Goal: Transaction & Acquisition: Book appointment/travel/reservation

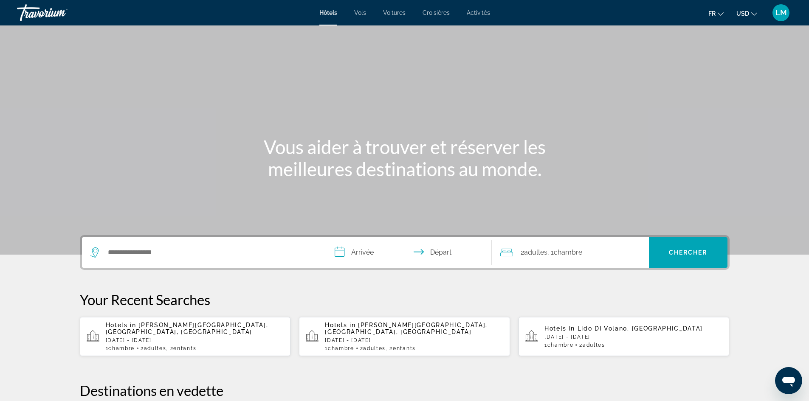
click at [397, 12] on span "Voitures" at bounding box center [394, 12] width 23 height 7
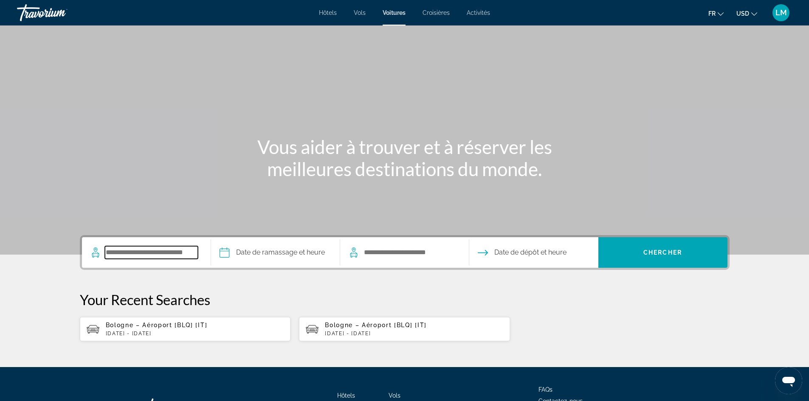
click at [127, 253] on input "Search pickup location" at bounding box center [151, 252] width 93 height 13
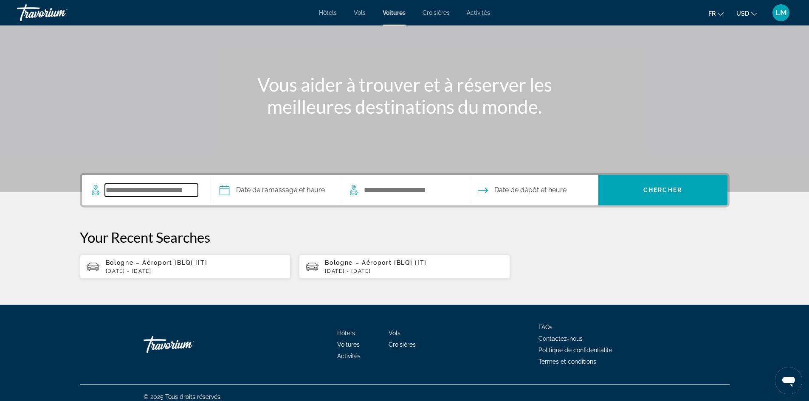
scroll to position [70, 0]
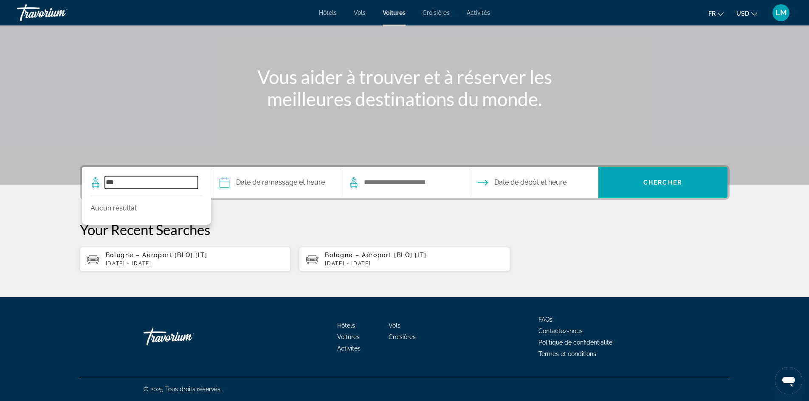
type input "***"
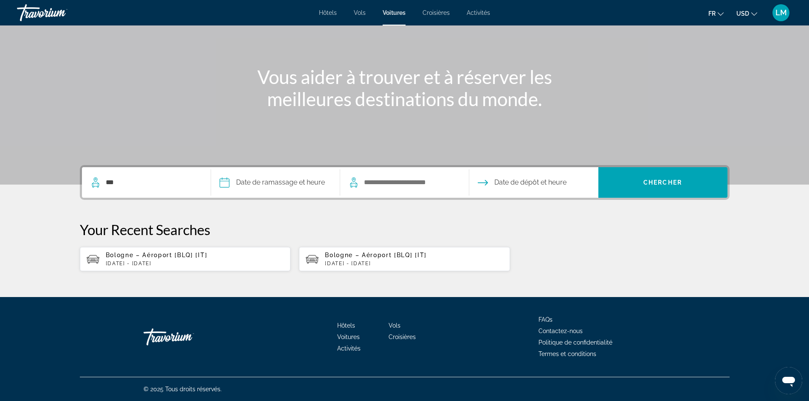
click at [153, 260] on div "Bologne – Aéroport [BLQ] [IT] Fri, 10 Apr - Fri, 17 Apr" at bounding box center [195, 259] width 178 height 15
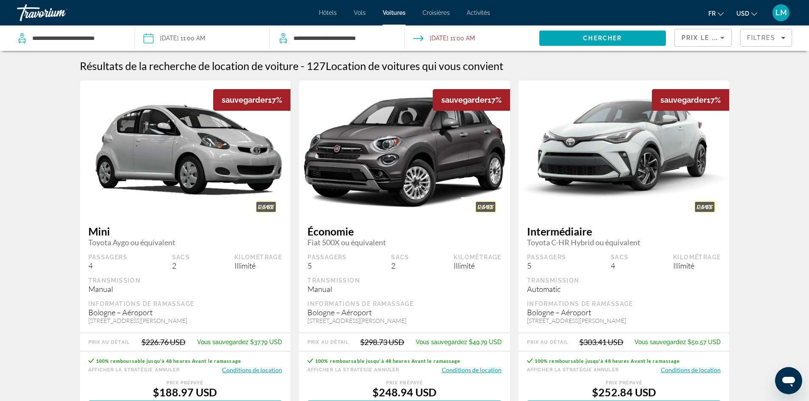
click at [450, 37] on input "Drop-off date: Apr 17, 2026 11:00 AM" at bounding box center [471, 39] width 138 height 28
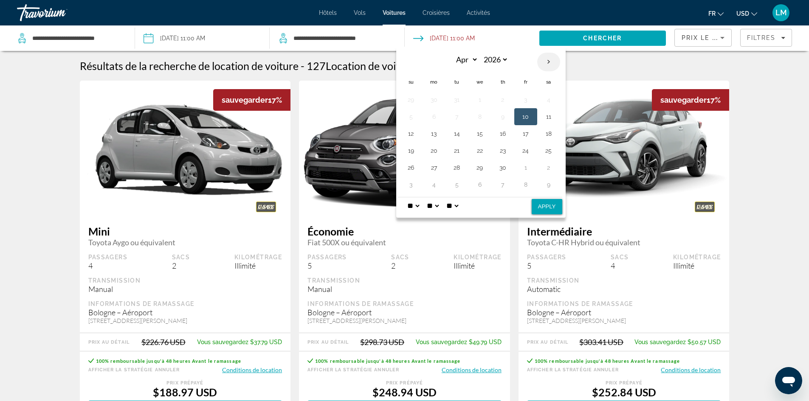
click at [549, 62] on th "Next month" at bounding box center [548, 62] width 23 height 19
click at [477, 114] on button "10" at bounding box center [480, 117] width 14 height 12
click at [478, 134] on button "17" at bounding box center [480, 134] width 14 height 12
click at [475, 58] on select "*** *** *** *** *** *** *** *** *** *** *** ***" at bounding box center [464, 59] width 28 height 15
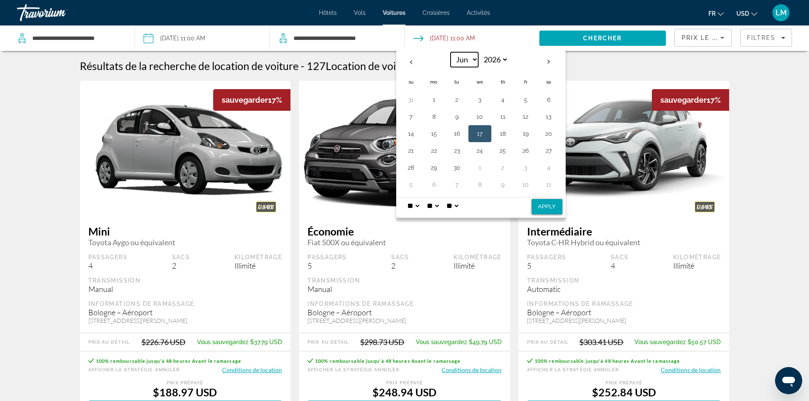
select select "*"
click at [450, 52] on select "*** *** *** *** *** *** *** *** *** *** *** ***" at bounding box center [464, 59] width 28 height 15
click at [524, 113] on button "10" at bounding box center [526, 117] width 14 height 12
click at [527, 130] on button "17" at bounding box center [526, 134] width 14 height 12
click at [203, 38] on input "Pickup date: Apr 10, 2026 11:00 AM" at bounding box center [202, 39] width 138 height 28
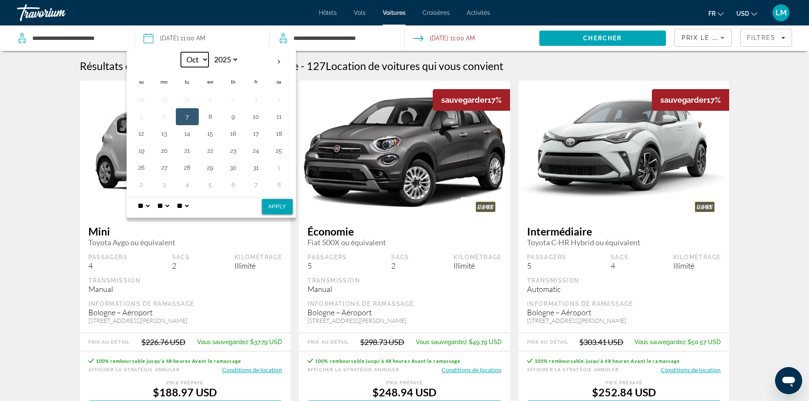
click at [206, 58] on select "*** *** *** *** *** *** *** *** *** *** *** ***" at bounding box center [195, 59] width 28 height 15
click at [215, 38] on input "Pickup date: Apr 10, 2026 11:00 AM" at bounding box center [202, 39] width 138 height 28
click at [278, 61] on th "Next month" at bounding box center [278, 62] width 23 height 19
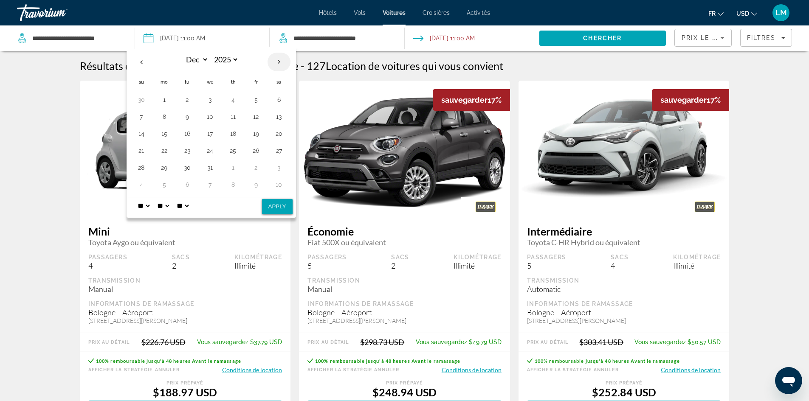
select select "*"
select select "****"
click at [278, 61] on th "Next month" at bounding box center [278, 62] width 23 height 19
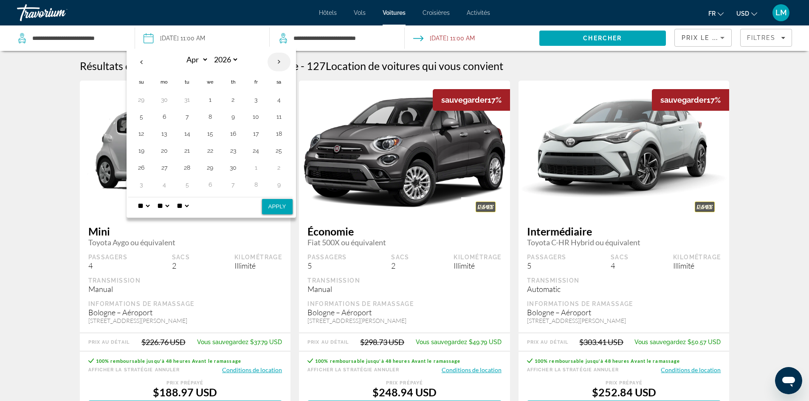
click at [278, 61] on th "Next month" at bounding box center [278, 62] width 23 height 19
select select "*"
click at [256, 114] on button "10" at bounding box center [256, 117] width 14 height 12
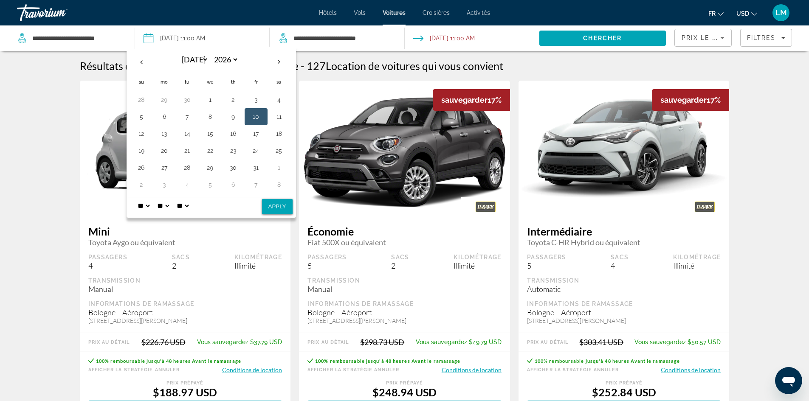
click at [275, 207] on button "Apply" at bounding box center [277, 206] width 31 height 15
type input "**********"
select select "*"
select select "**"
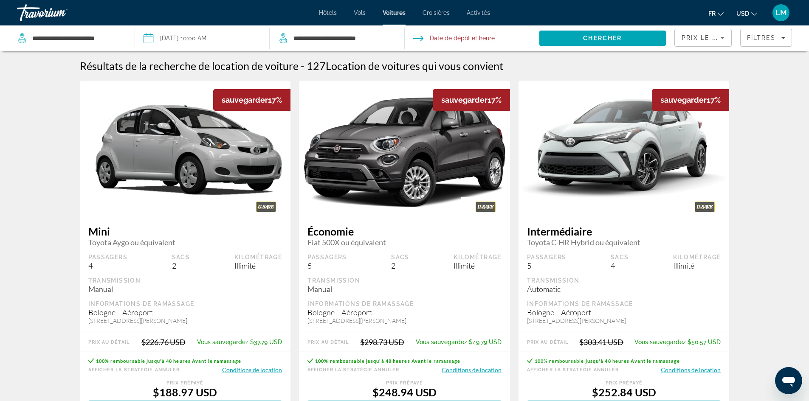
click at [470, 34] on input "Drop-off date" at bounding box center [471, 39] width 138 height 28
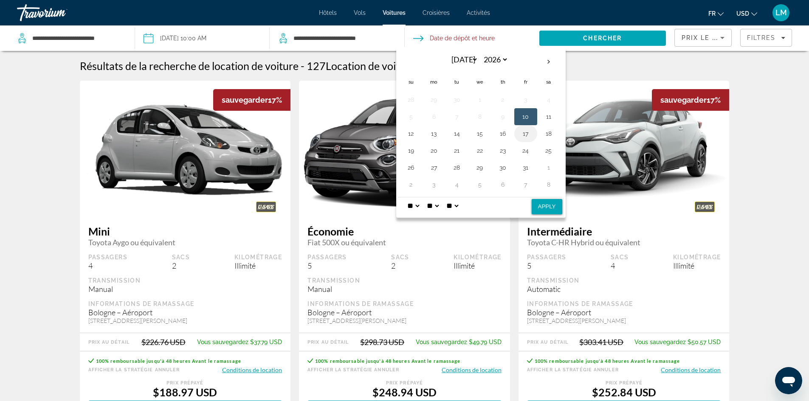
click at [526, 134] on button "17" at bounding box center [526, 134] width 14 height 12
click at [548, 207] on button "Apply" at bounding box center [547, 206] width 31 height 15
type input "**********"
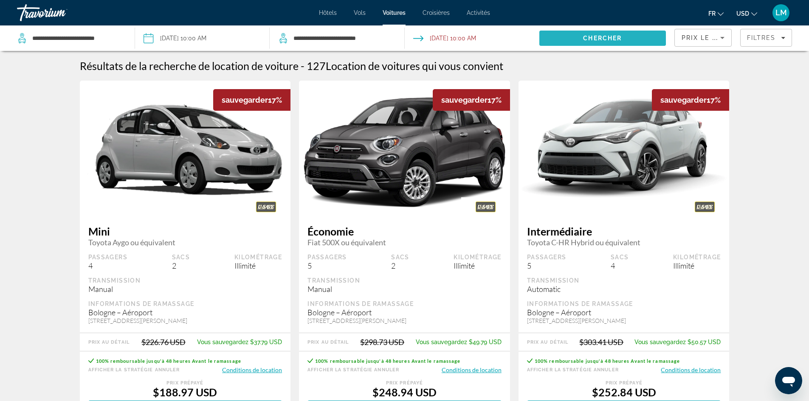
click at [597, 35] on span "Chercher" at bounding box center [602, 38] width 39 height 7
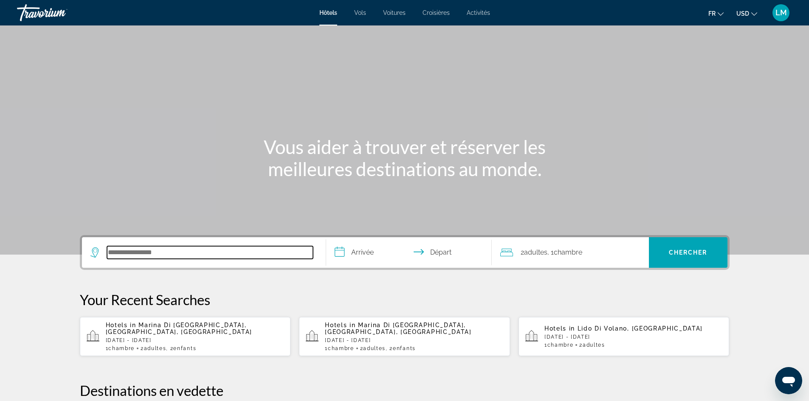
click at [165, 253] on input "Search hotel destination" at bounding box center [210, 252] width 206 height 13
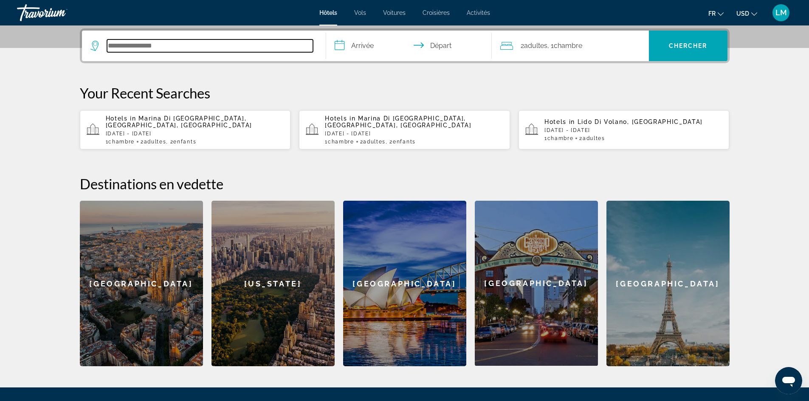
scroll to position [208, 0]
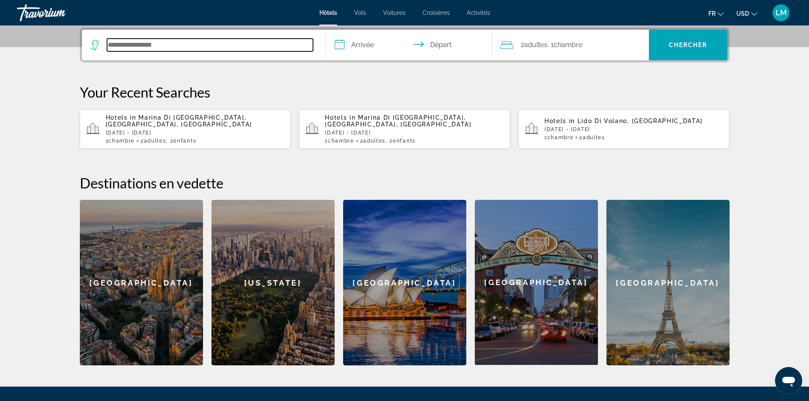
click at [134, 45] on input "Search hotel destination" at bounding box center [210, 45] width 206 height 13
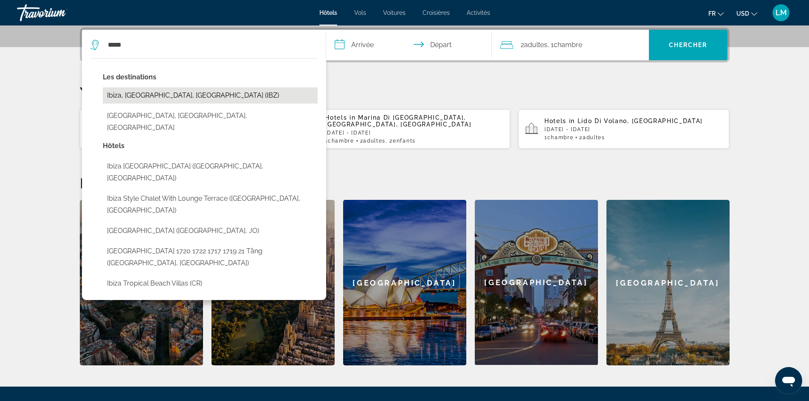
click at [144, 95] on button "Ibiza, Ibiza Island, Spain (IBZ)" at bounding box center [210, 95] width 215 height 16
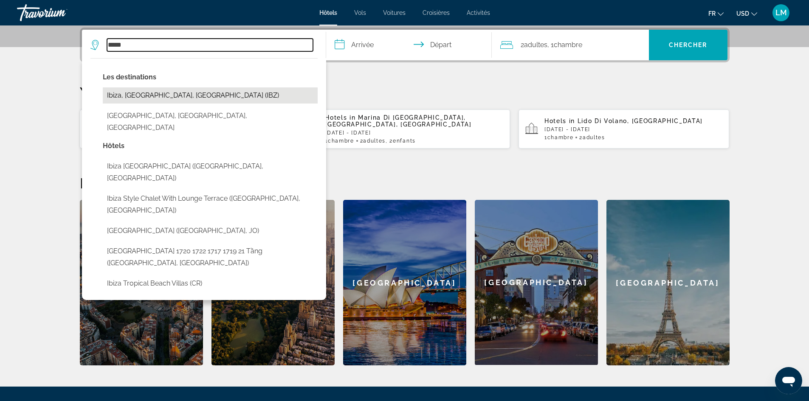
type input "**********"
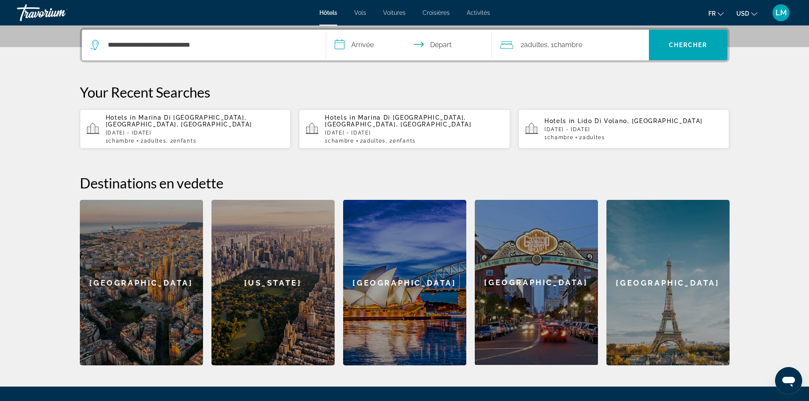
click at [371, 41] on input "**********" at bounding box center [410, 46] width 169 height 33
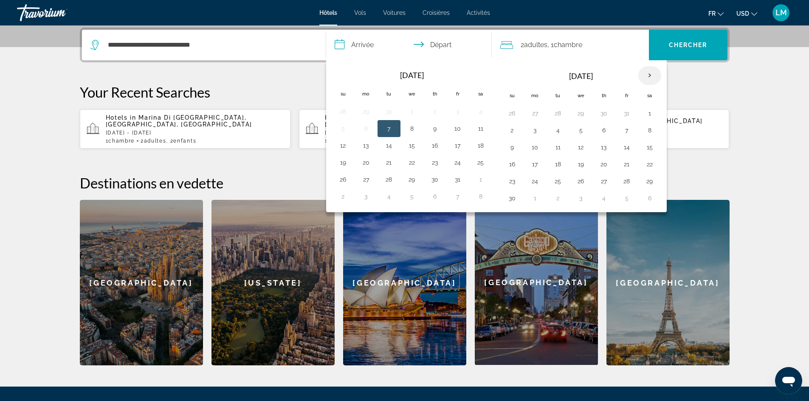
click at [648, 73] on th "Next month" at bounding box center [649, 75] width 23 height 19
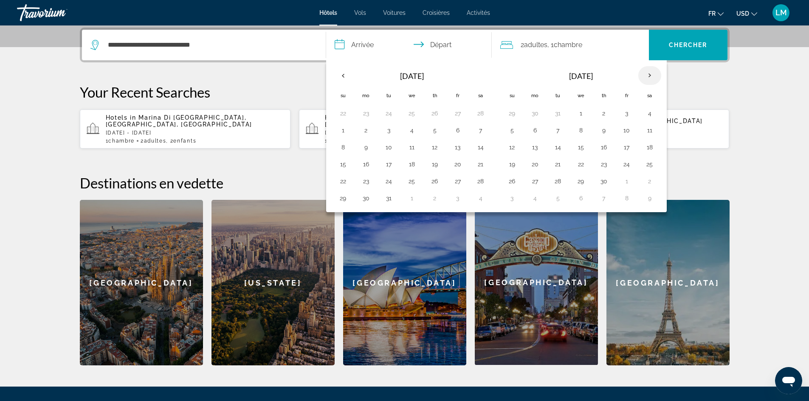
click at [648, 73] on th "Next month" at bounding box center [649, 75] width 23 height 19
click at [628, 129] on button "10" at bounding box center [627, 130] width 14 height 12
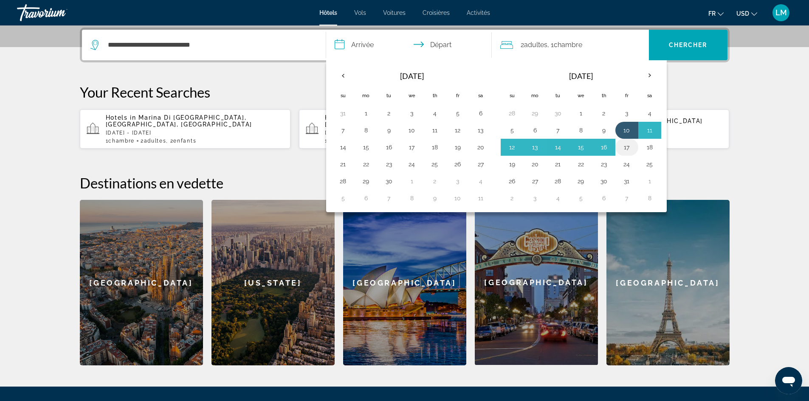
click at [627, 146] on button "17" at bounding box center [627, 147] width 14 height 12
type input "**********"
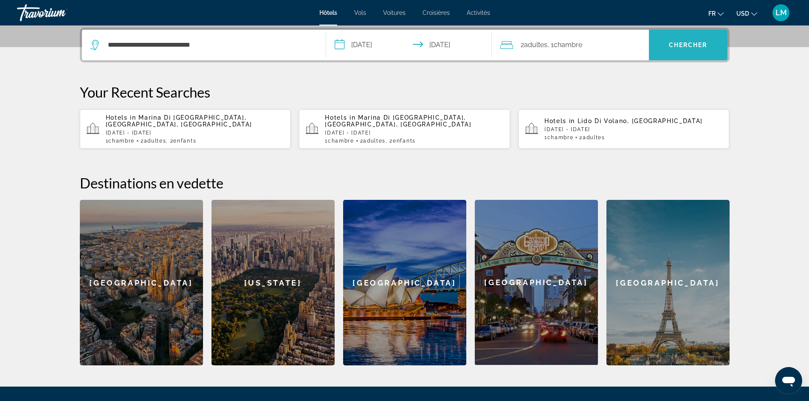
click at [677, 45] on span "Chercher" at bounding box center [688, 45] width 39 height 7
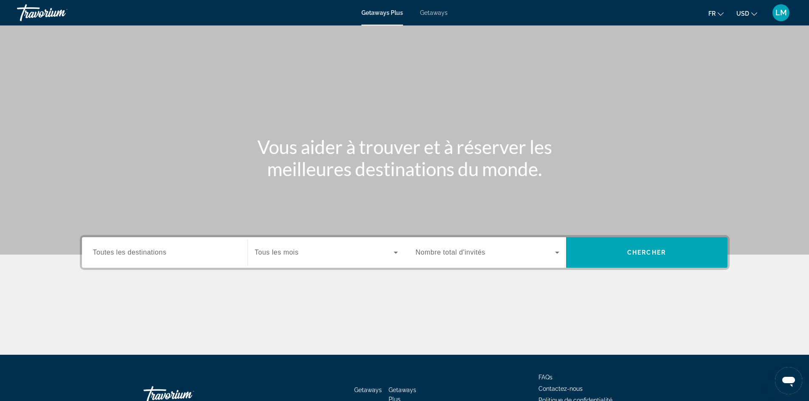
click at [438, 13] on span "Getaways" at bounding box center [434, 12] width 28 height 7
click at [185, 251] on input "Destination Toutes les destinations" at bounding box center [164, 253] width 143 height 10
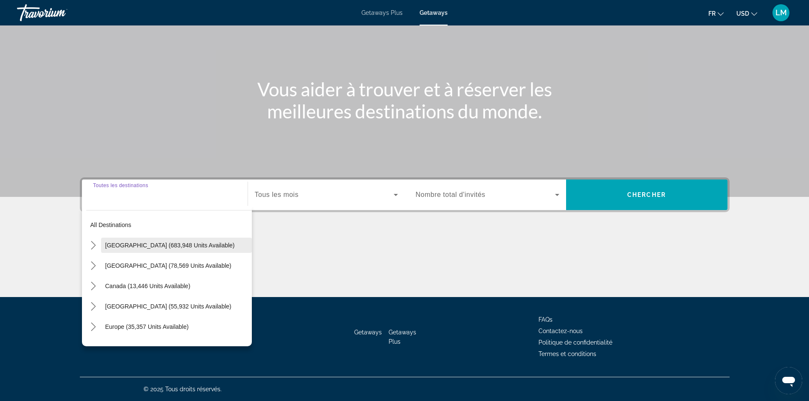
scroll to position [42, 0]
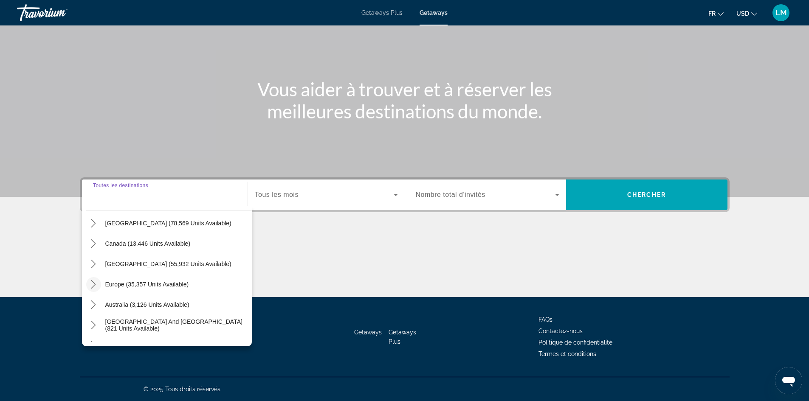
click at [92, 282] on icon "Toggle Europe (35,357 units available) submenu" at bounding box center [93, 284] width 8 height 8
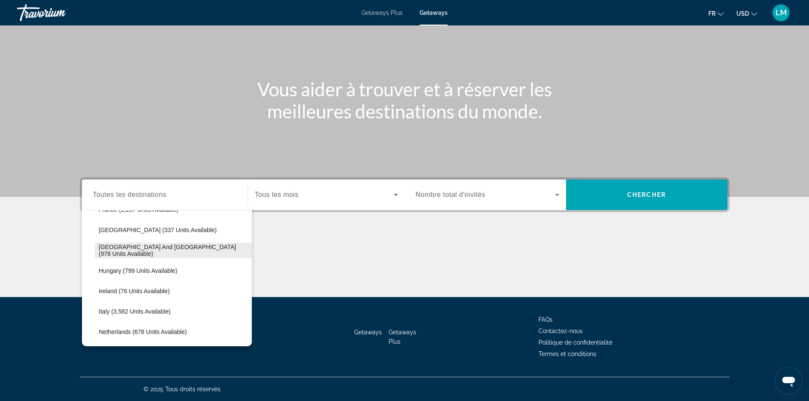
scroll to position [276, 0]
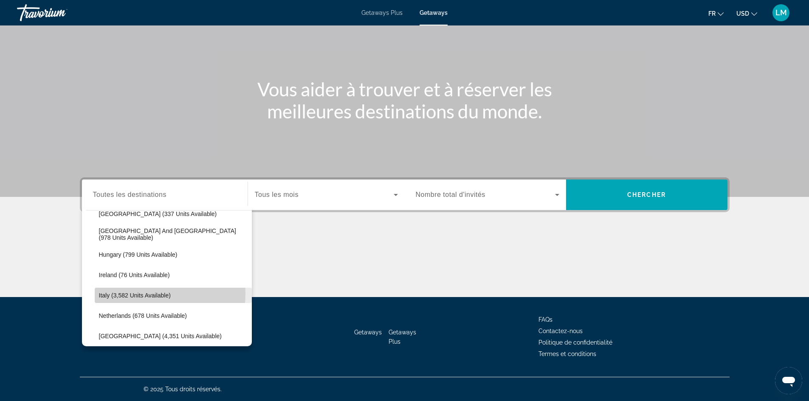
click at [121, 293] on span "Italy (3,582 units available)" at bounding box center [135, 295] width 72 height 7
type input "**********"
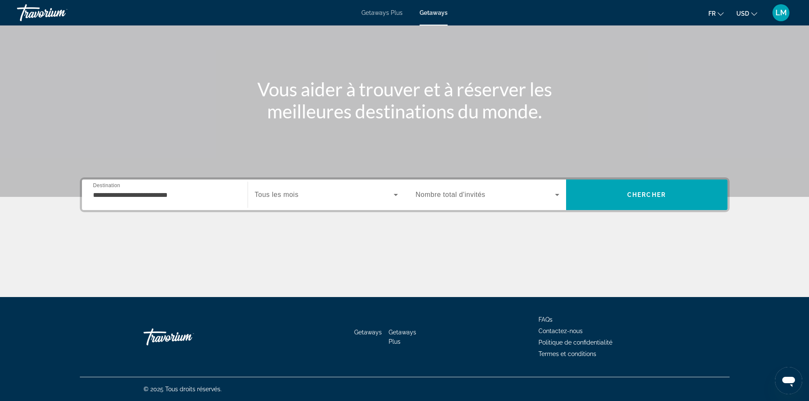
click at [285, 193] on span "Tous les mois" at bounding box center [277, 194] width 44 height 7
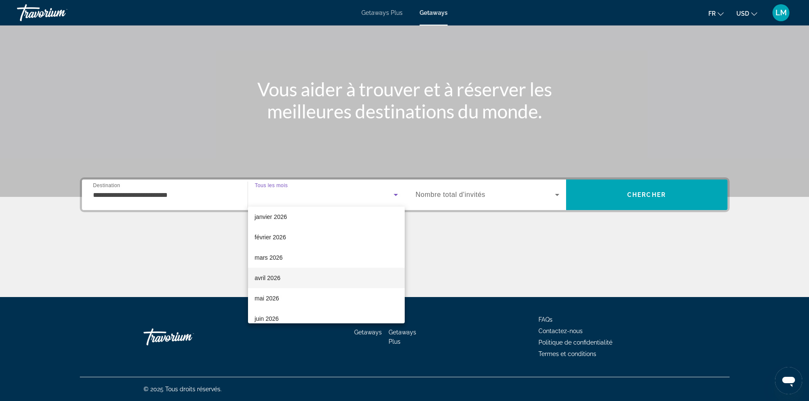
scroll to position [127, 0]
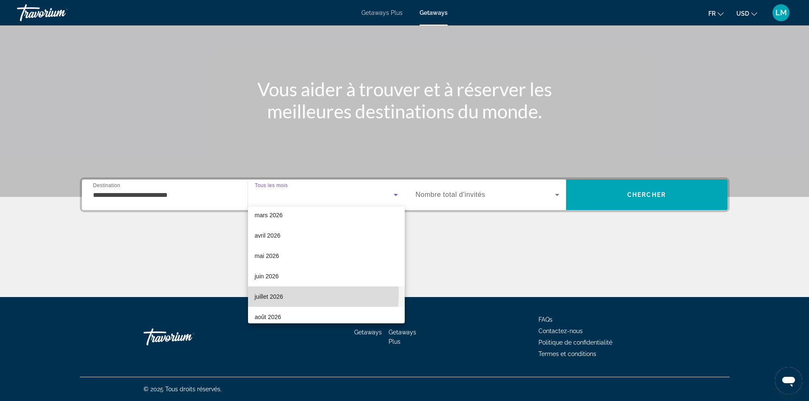
click at [273, 294] on span "juillet 2026" at bounding box center [269, 297] width 28 height 10
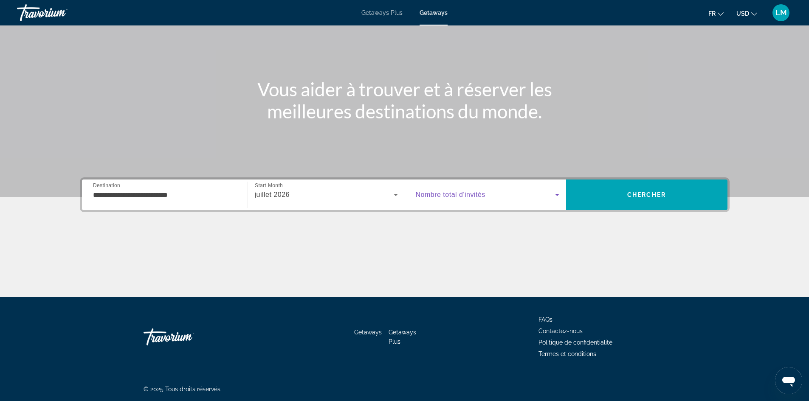
click at [457, 191] on span "Search widget" at bounding box center [485, 195] width 139 height 10
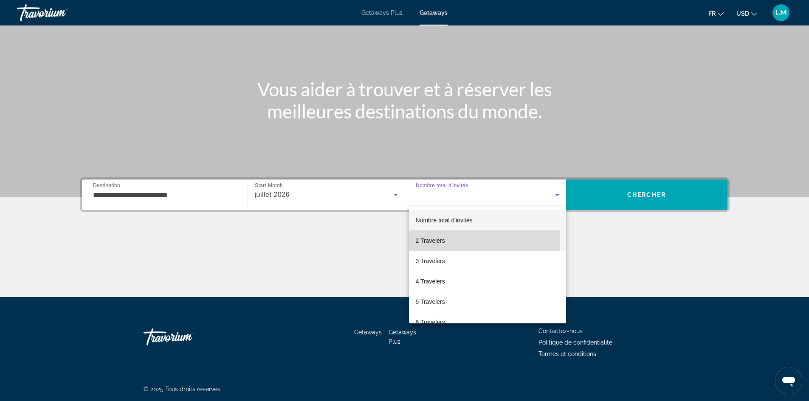
click at [430, 240] on span "2 Travelers" at bounding box center [430, 241] width 29 height 10
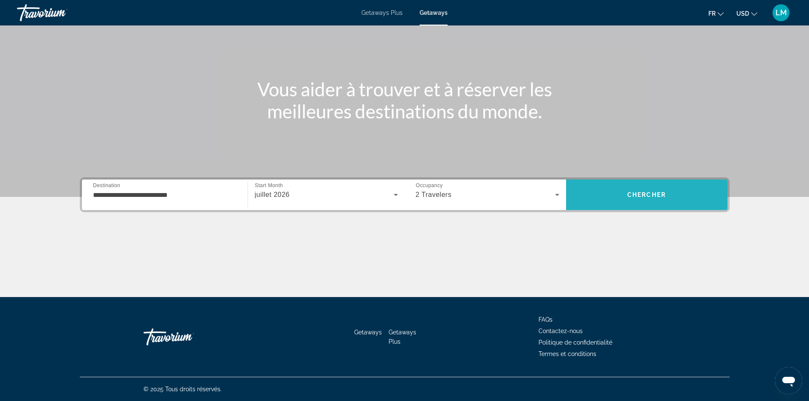
click at [635, 191] on span "Search" at bounding box center [646, 195] width 161 height 20
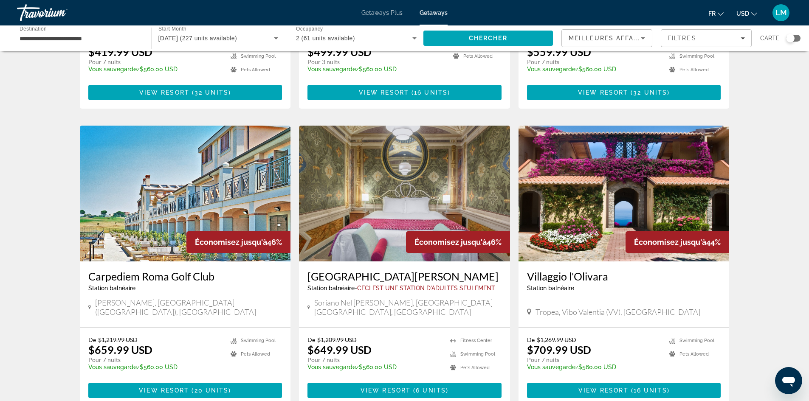
scroll to position [505, 0]
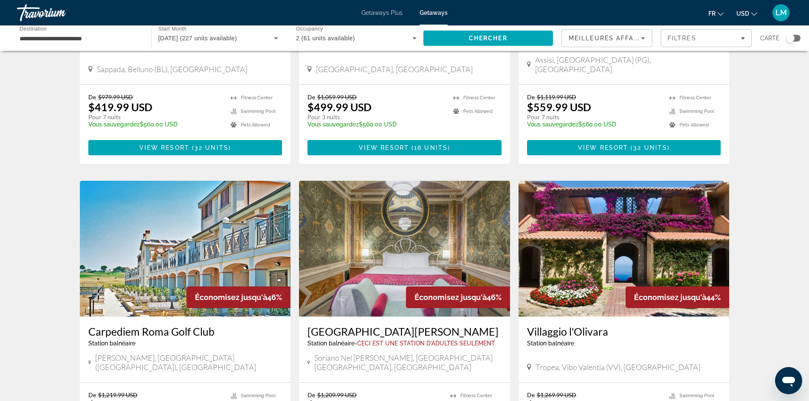
click at [598, 241] on img "Main content" at bounding box center [623, 249] width 211 height 136
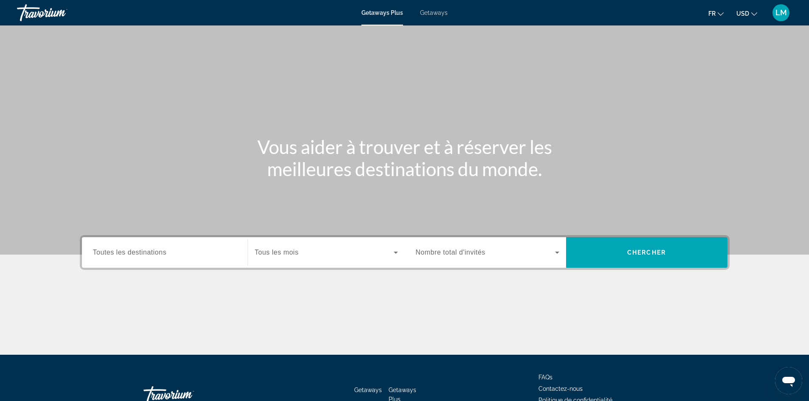
click at [436, 13] on span "Getaways" at bounding box center [434, 12] width 28 height 7
click at [166, 255] on input "Destination Toutes les destinations" at bounding box center [164, 253] width 143 height 10
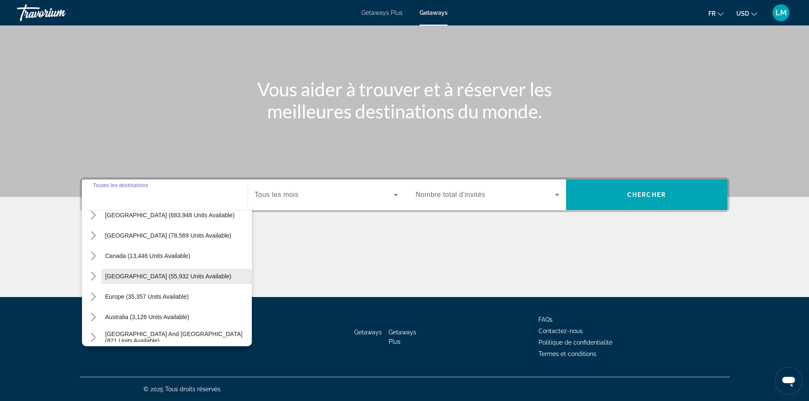
scroll to position [42, 0]
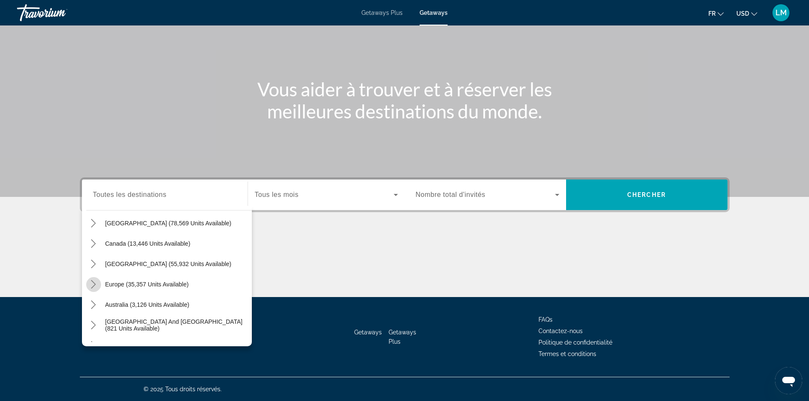
click at [94, 284] on icon "Toggle Europe (35,357 units available) submenu" at bounding box center [93, 284] width 5 height 8
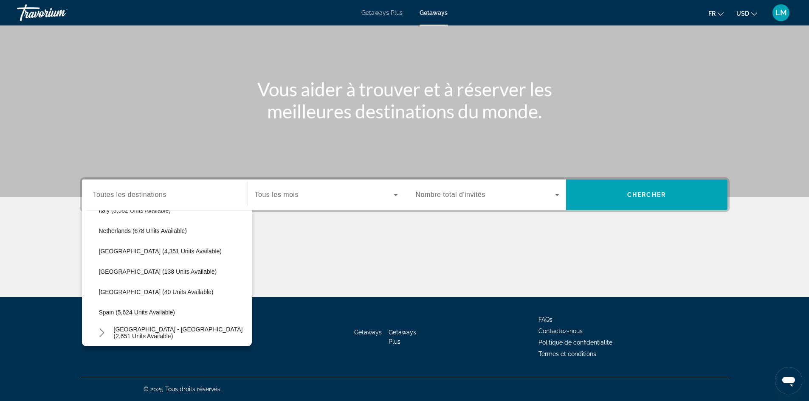
scroll to position [403, 0]
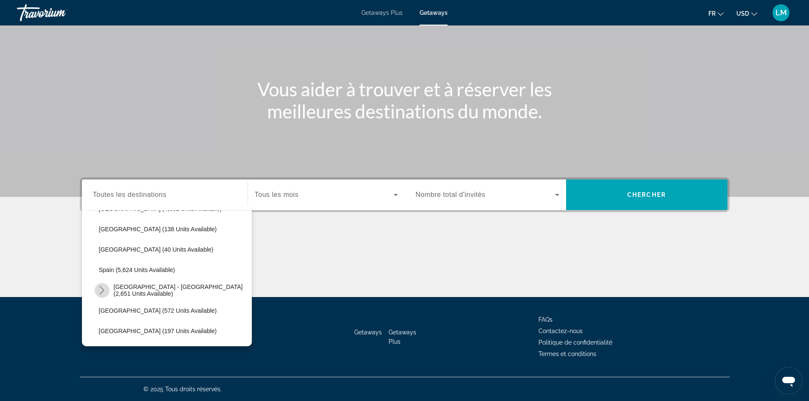
click at [103, 289] on icon "Toggle Spain - Canary Islands (2,651 units available) submenu" at bounding box center [102, 290] width 8 height 8
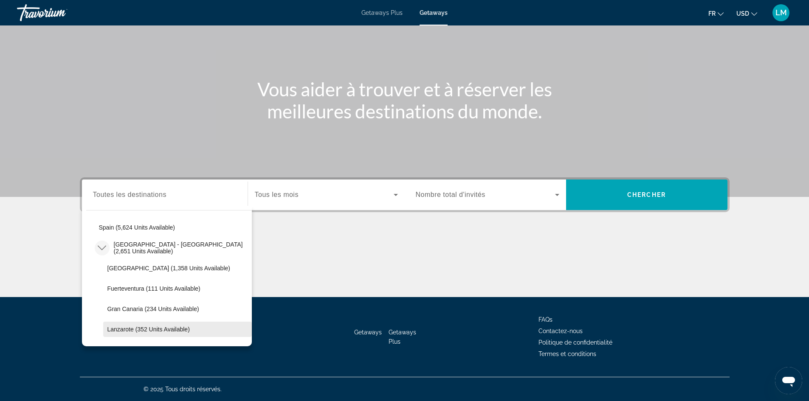
scroll to position [488, 0]
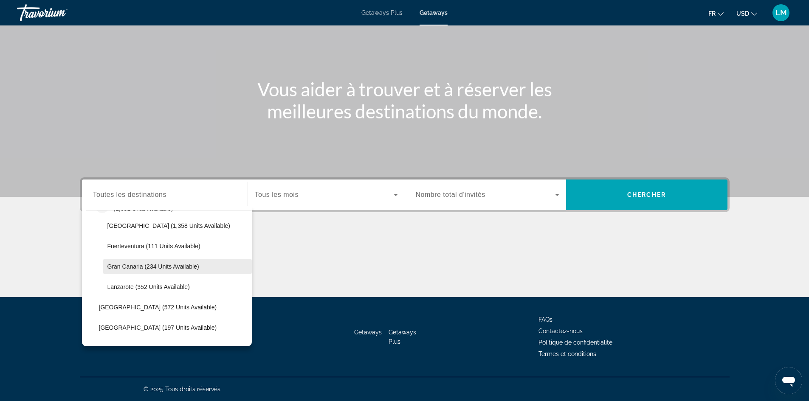
click at [141, 266] on span "Gran Canaria (234 units available)" at bounding box center [153, 266] width 92 height 7
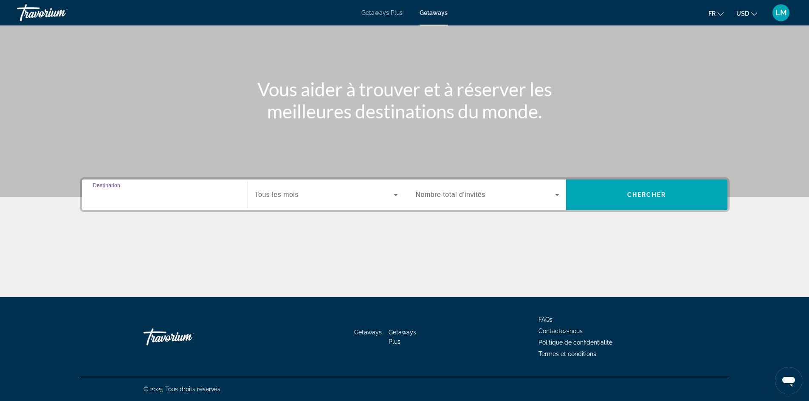
type input "**********"
click at [275, 193] on span "Tous les mois" at bounding box center [277, 194] width 44 height 7
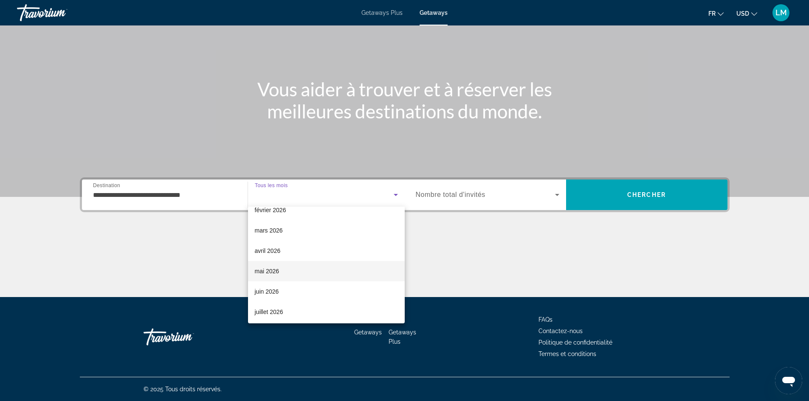
scroll to position [127, 0]
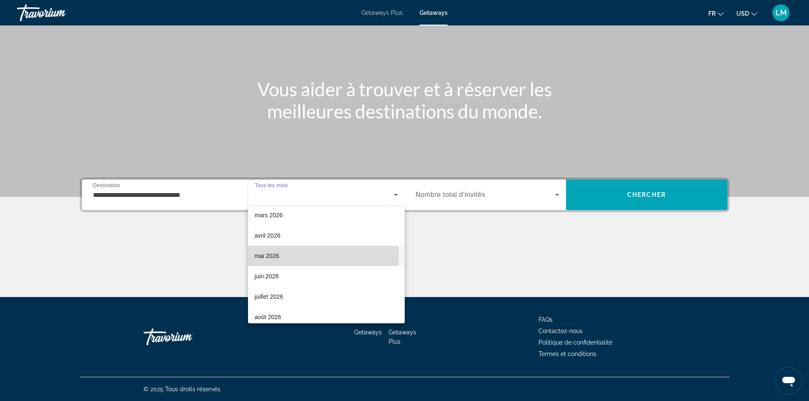
click at [295, 254] on mat-option "mai 2026" at bounding box center [326, 256] width 157 height 20
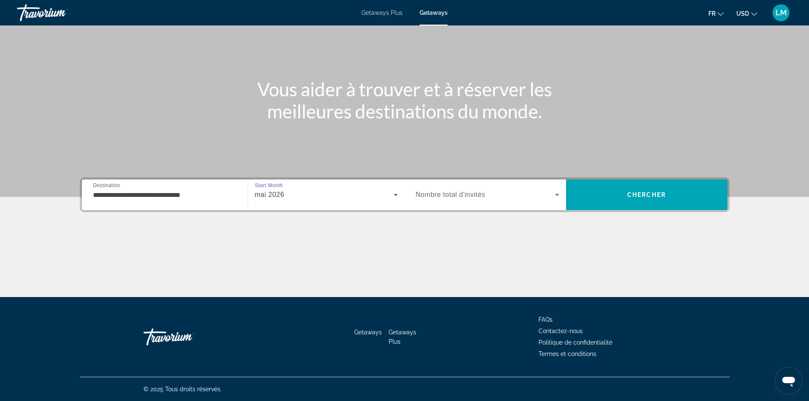
click at [555, 191] on icon "Search widget" at bounding box center [557, 195] width 10 height 10
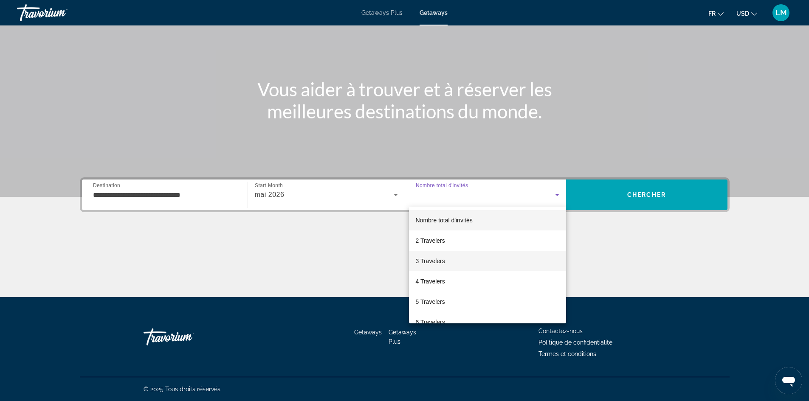
click at [488, 254] on mat-option "3 Travelers" at bounding box center [487, 261] width 157 height 20
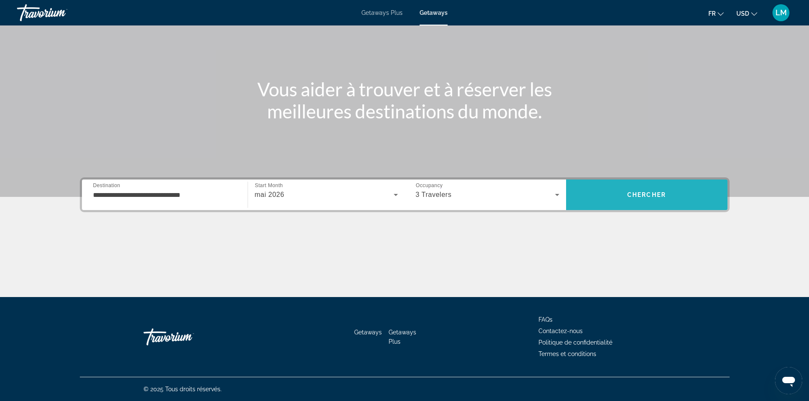
click at [612, 187] on span "Search" at bounding box center [646, 195] width 161 height 20
